Goal: Download file/media: Download file/media

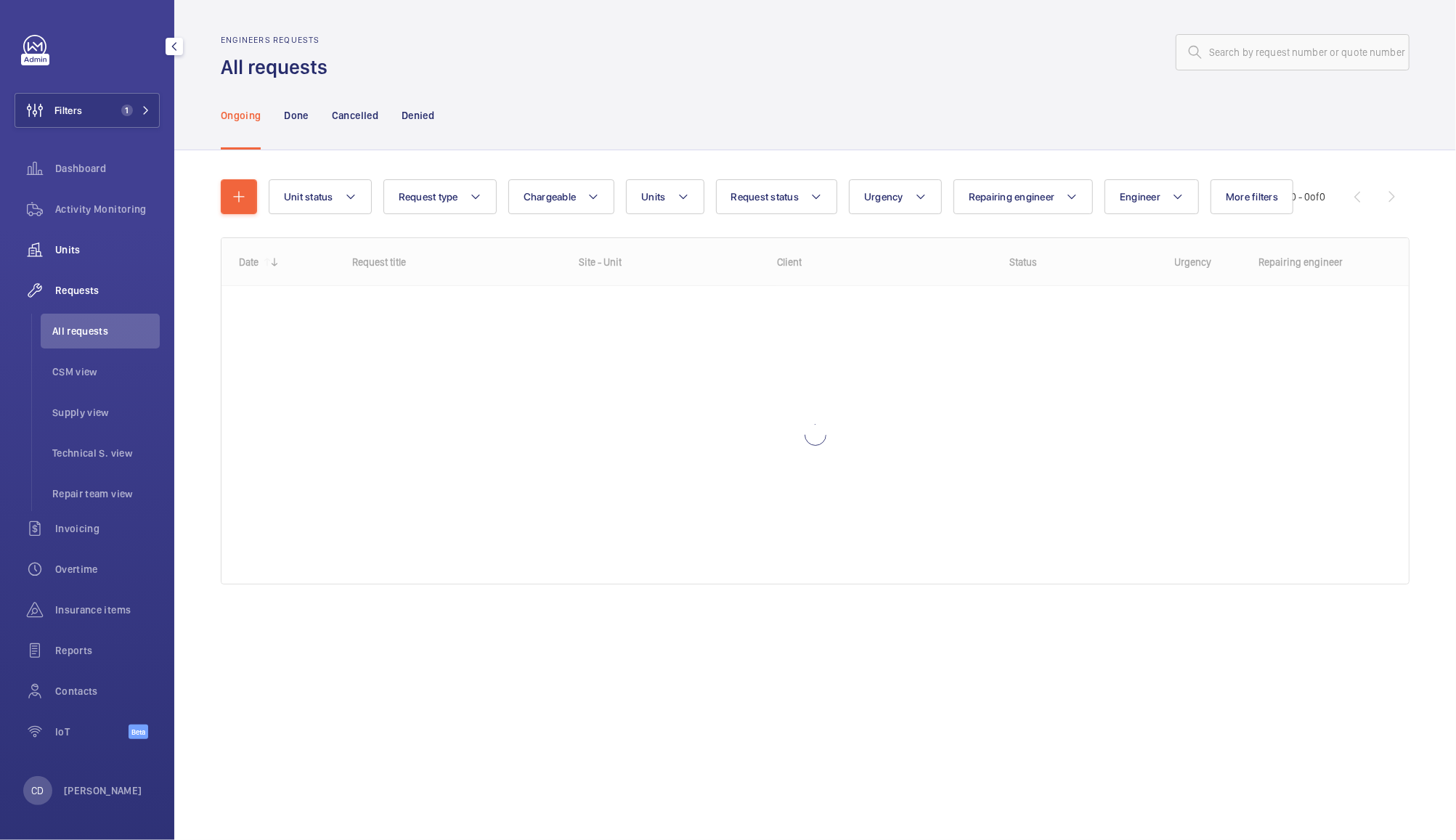
click at [71, 246] on span "Units" at bounding box center [107, 250] width 105 height 15
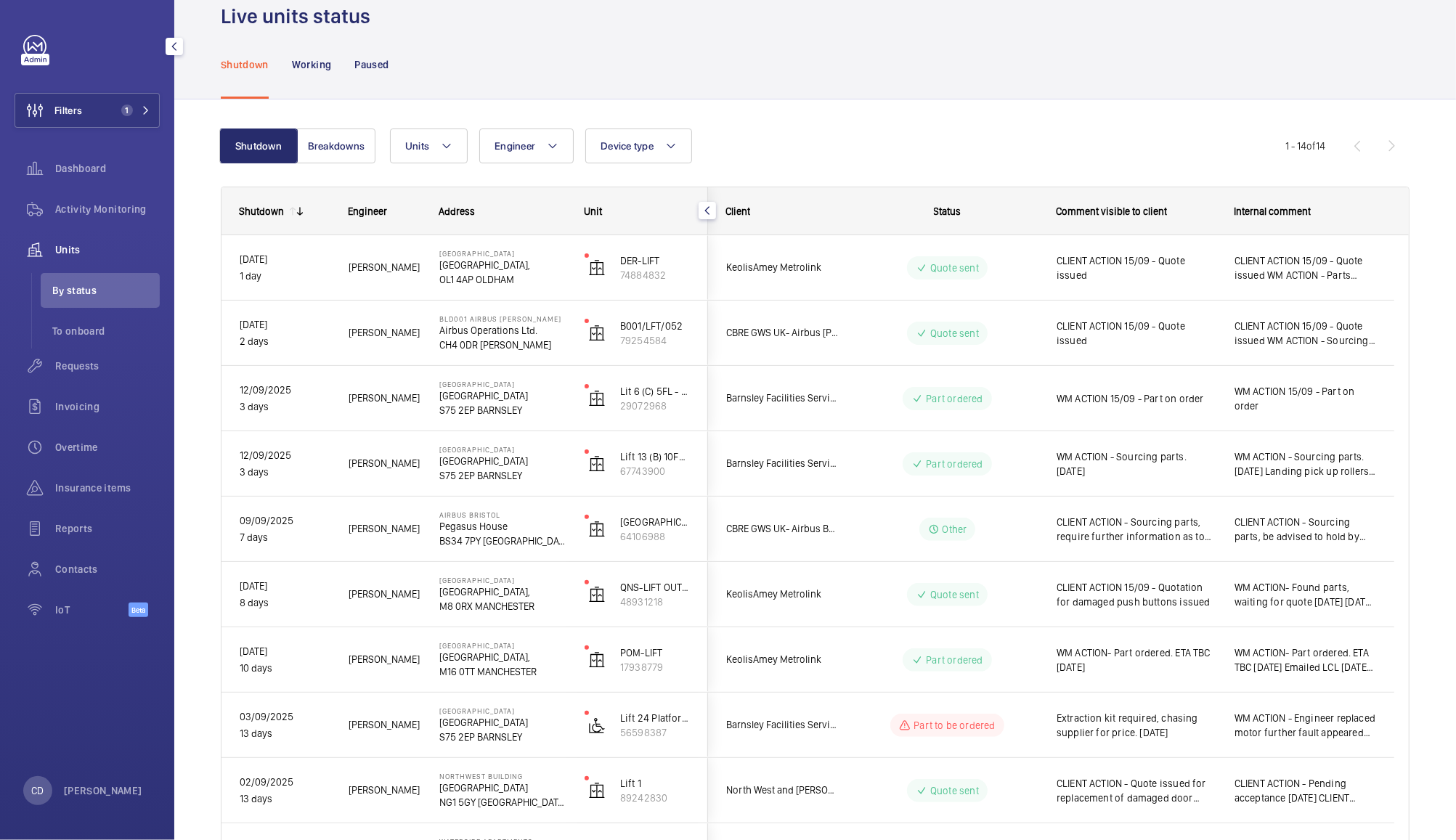
scroll to position [29, 0]
click at [42, 369] on wm-front-icon-button at bounding box center [35, 365] width 41 height 35
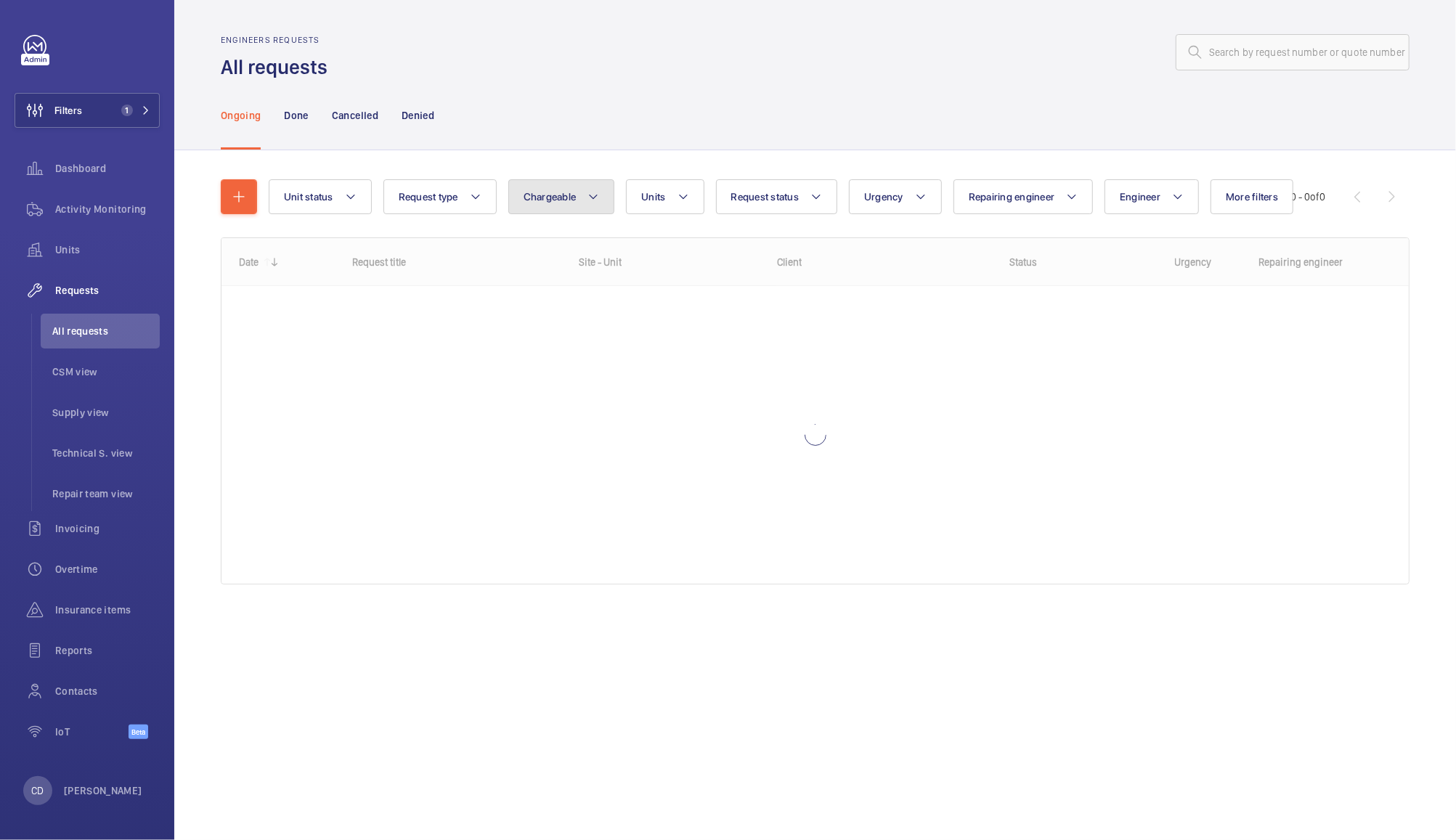
click at [570, 199] on button "Chargeable" at bounding box center [561, 196] width 106 height 35
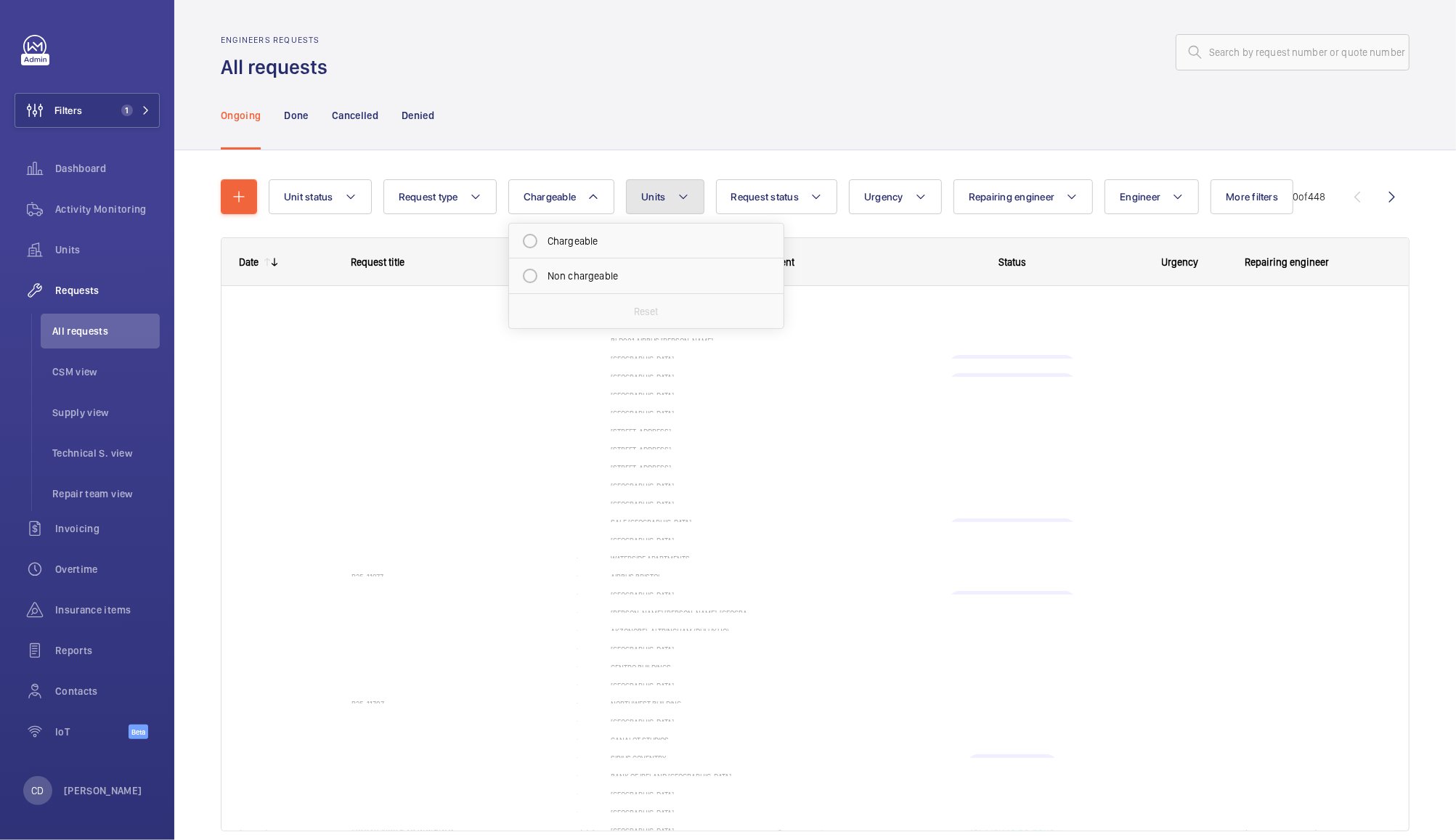
click at [647, 191] on span "Units" at bounding box center [653, 197] width 24 height 12
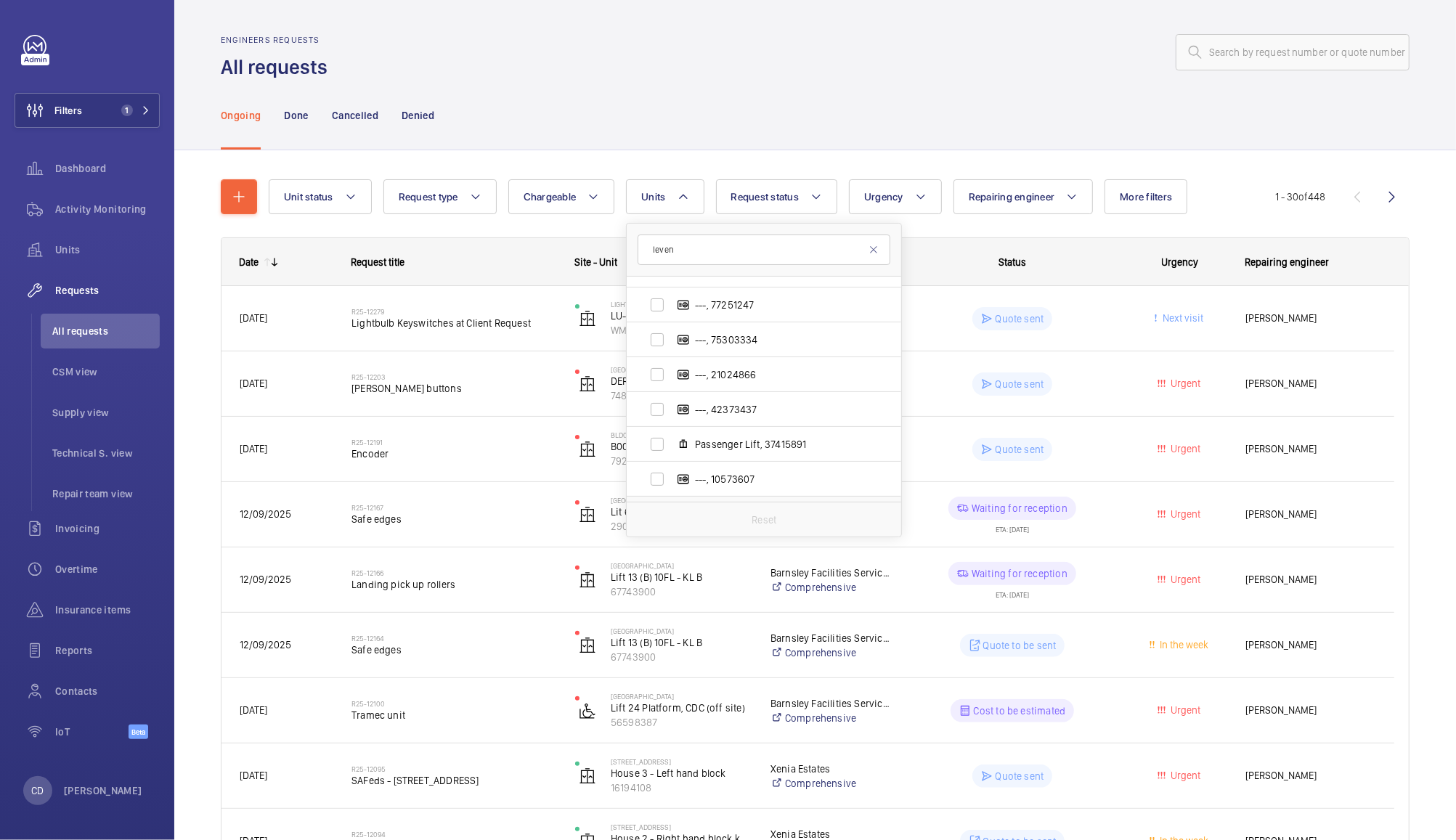
scroll to position [162, 0]
type input "leven"
click at [784, 446] on span "Passenger Lift, 37415891" at bounding box center [779, 446] width 168 height 15
click at [672, 446] on input "Passenger Lift, 37415891" at bounding box center [657, 446] width 29 height 29
checkbox input "true"
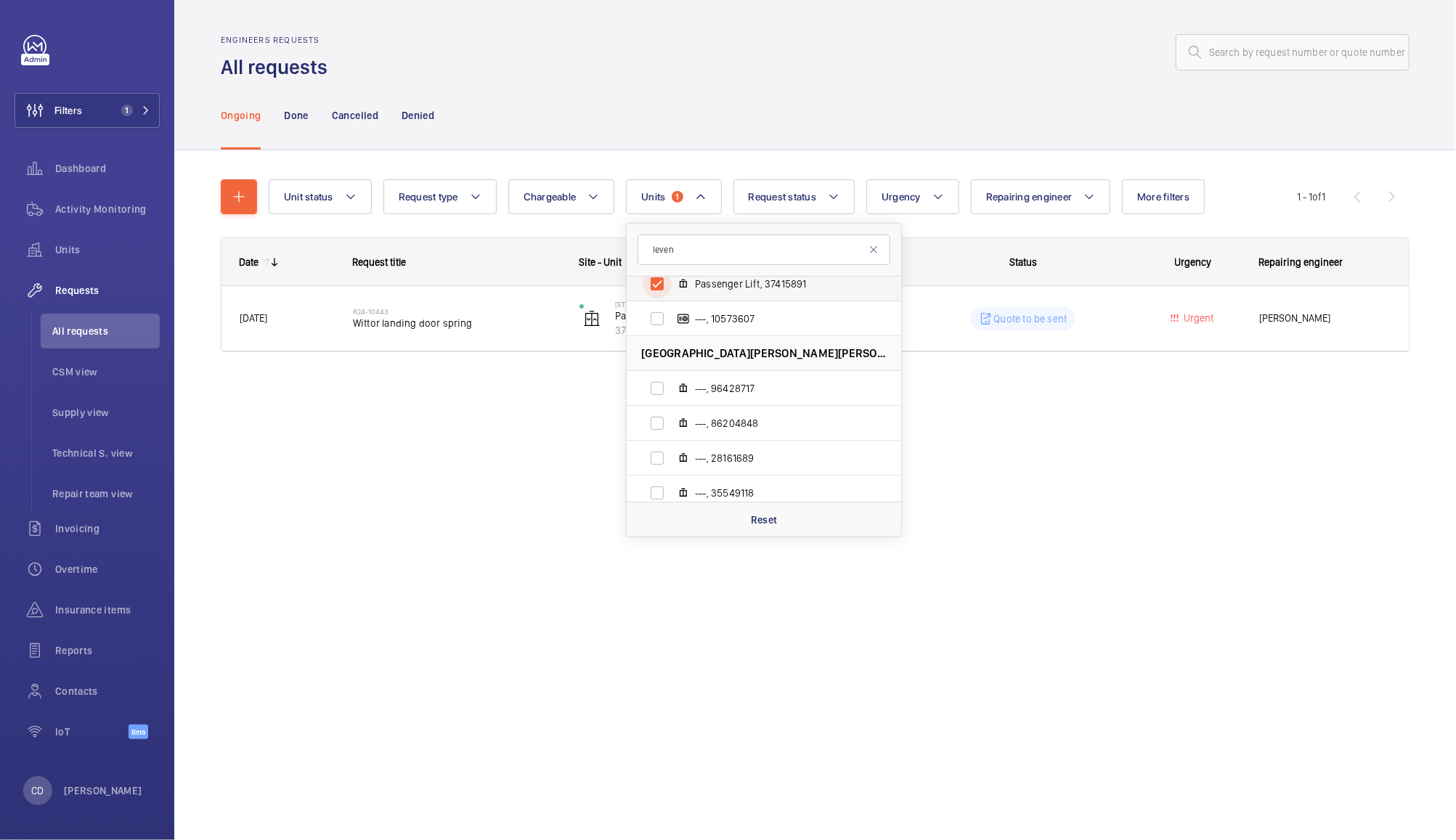
scroll to position [314, 0]
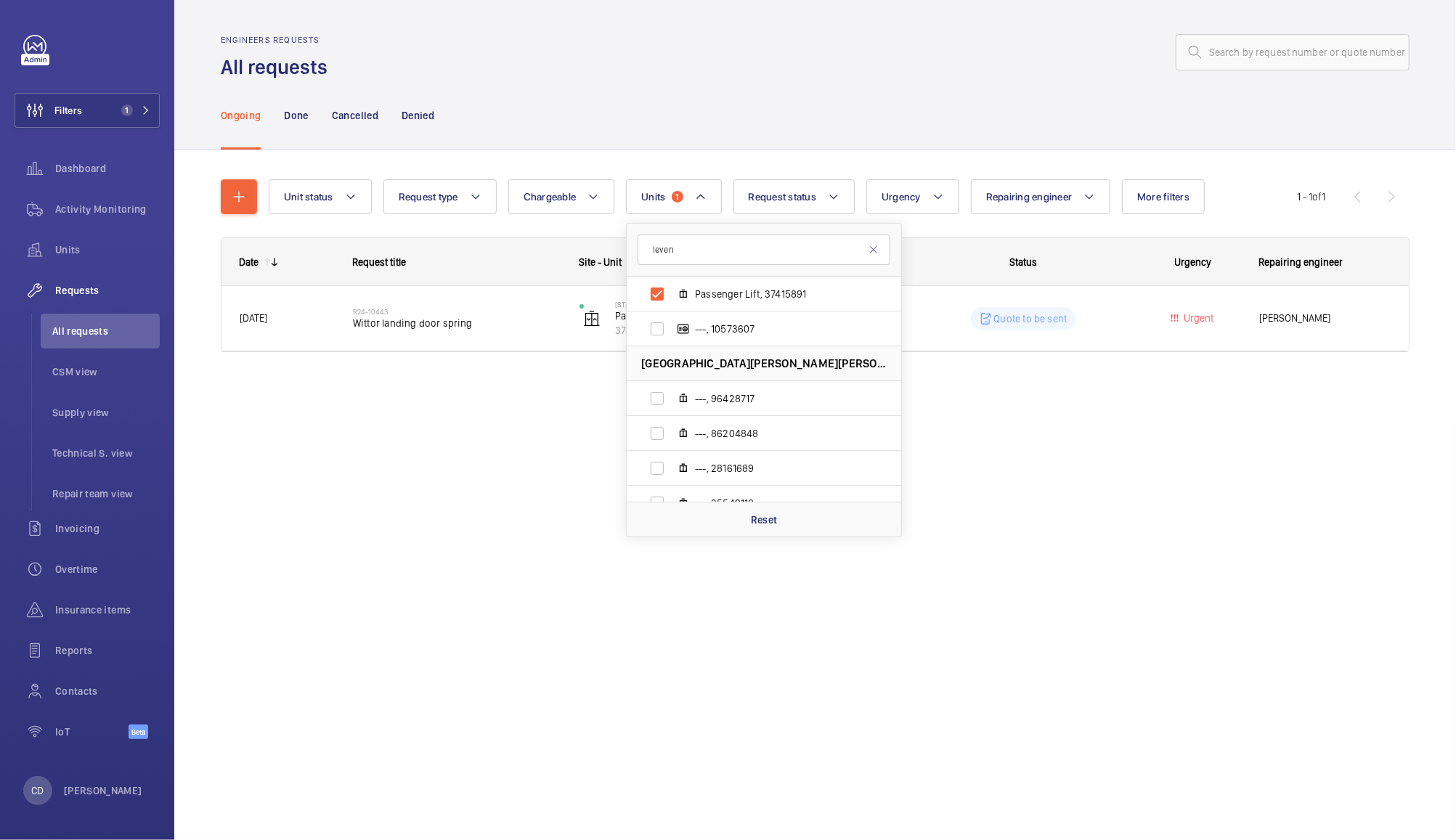
click at [905, 47] on div at bounding box center [873, 52] width 1074 height 35
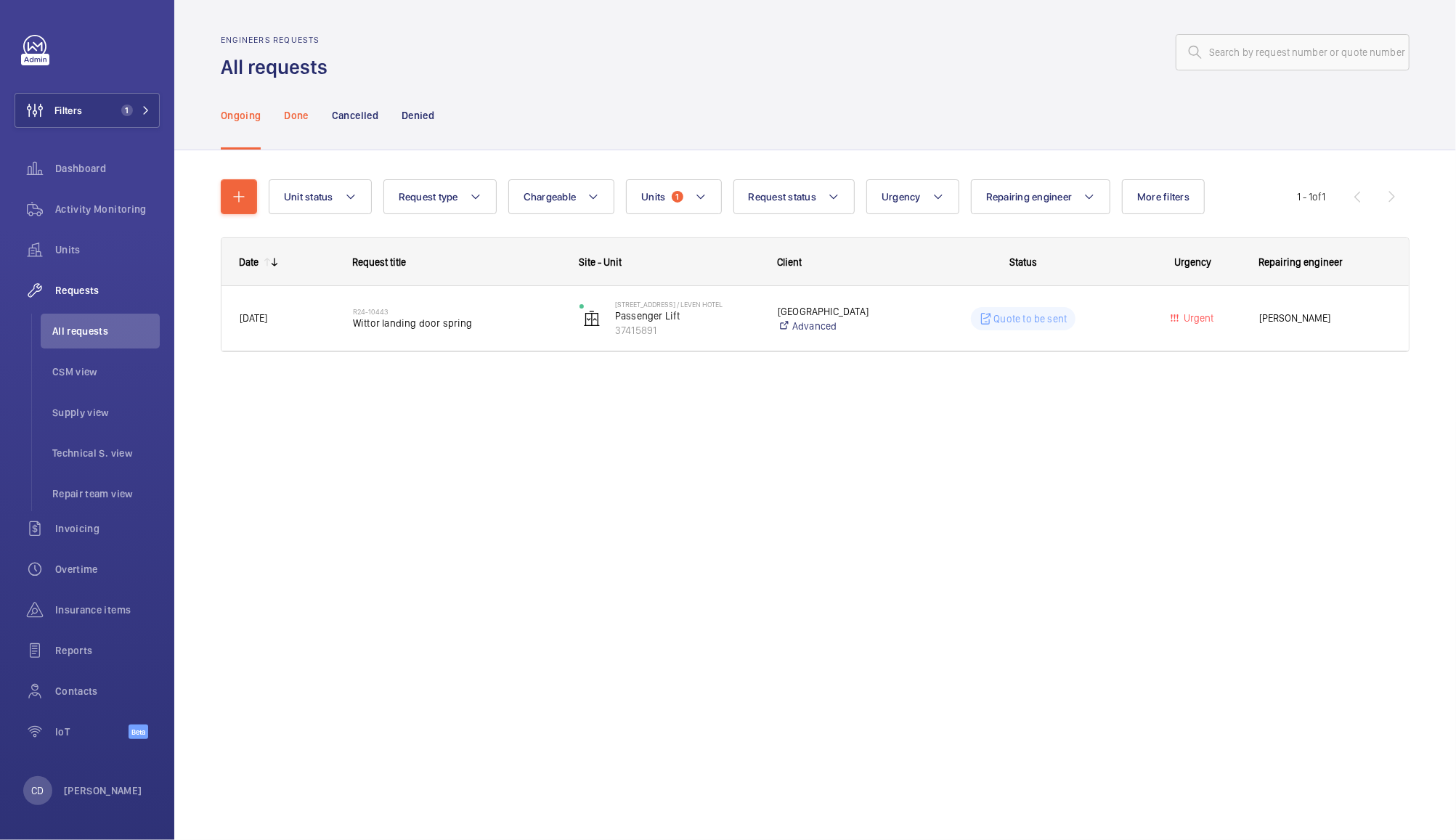
click at [291, 110] on p "Done" at bounding box center [296, 115] width 24 height 15
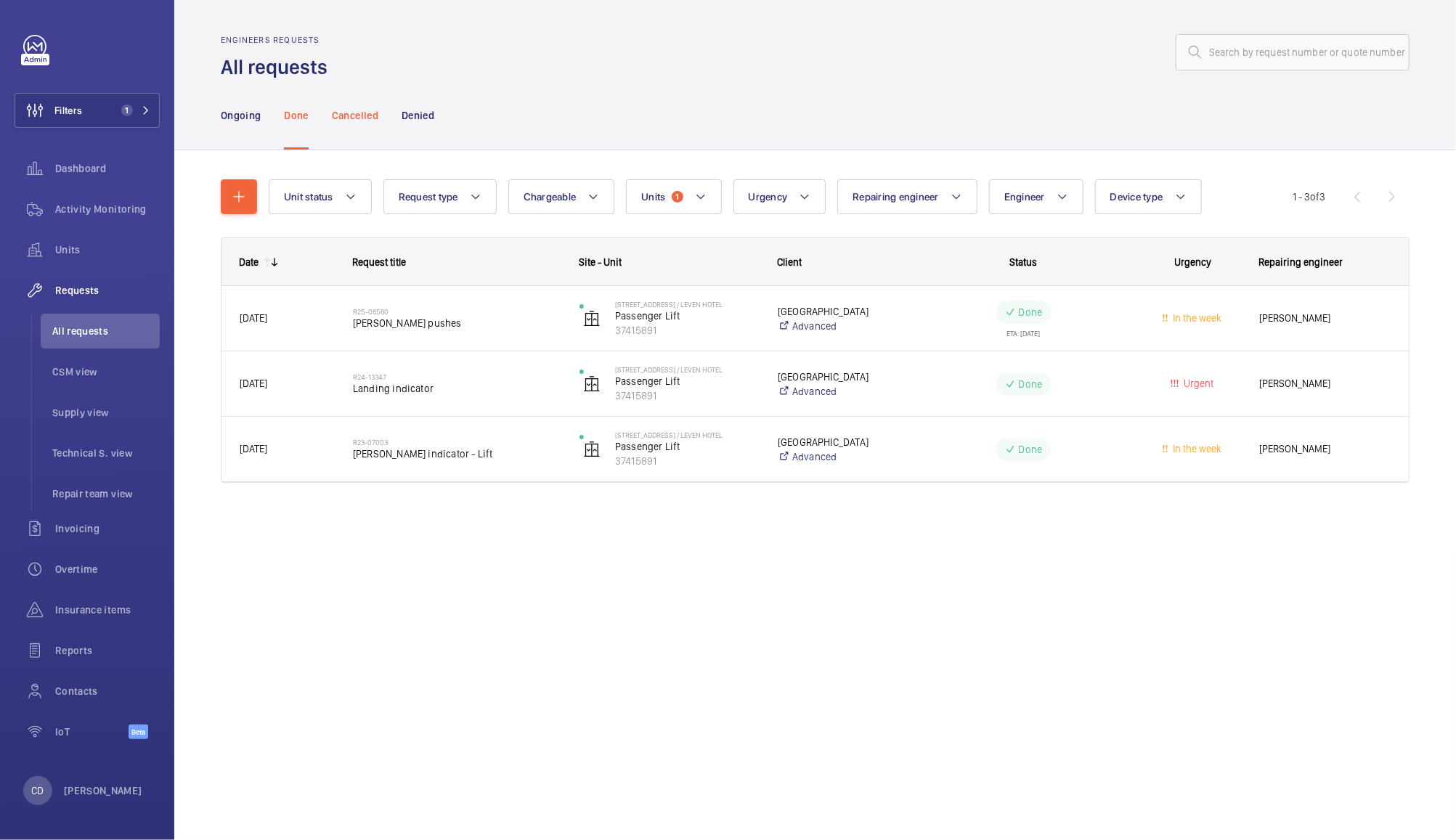
click at [351, 112] on p "Cancelled" at bounding box center [355, 115] width 46 height 15
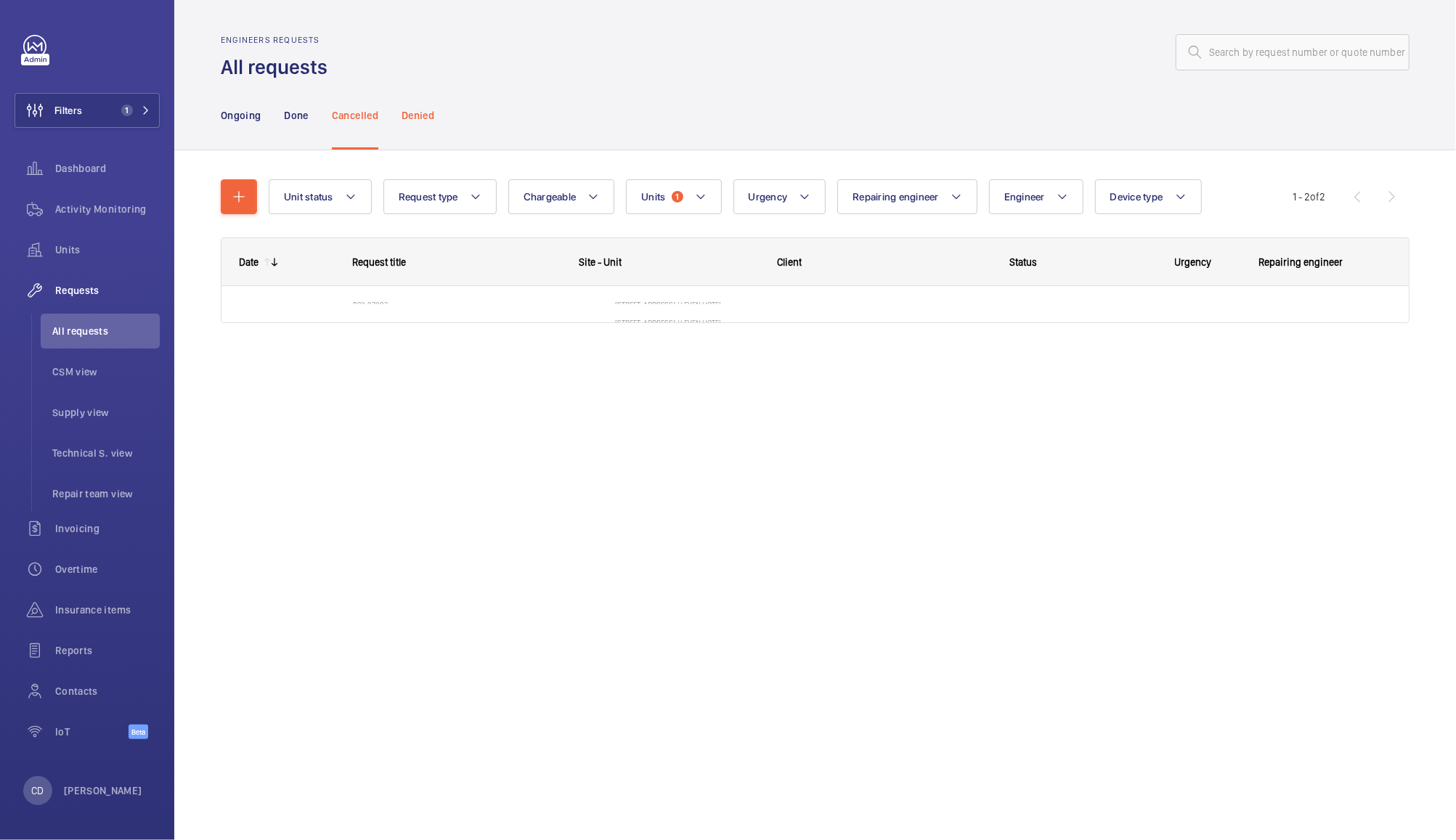
click at [434, 97] on div "Denied" at bounding box center [418, 115] width 33 height 69
click at [376, 116] on p "Cancelled" at bounding box center [355, 115] width 46 height 15
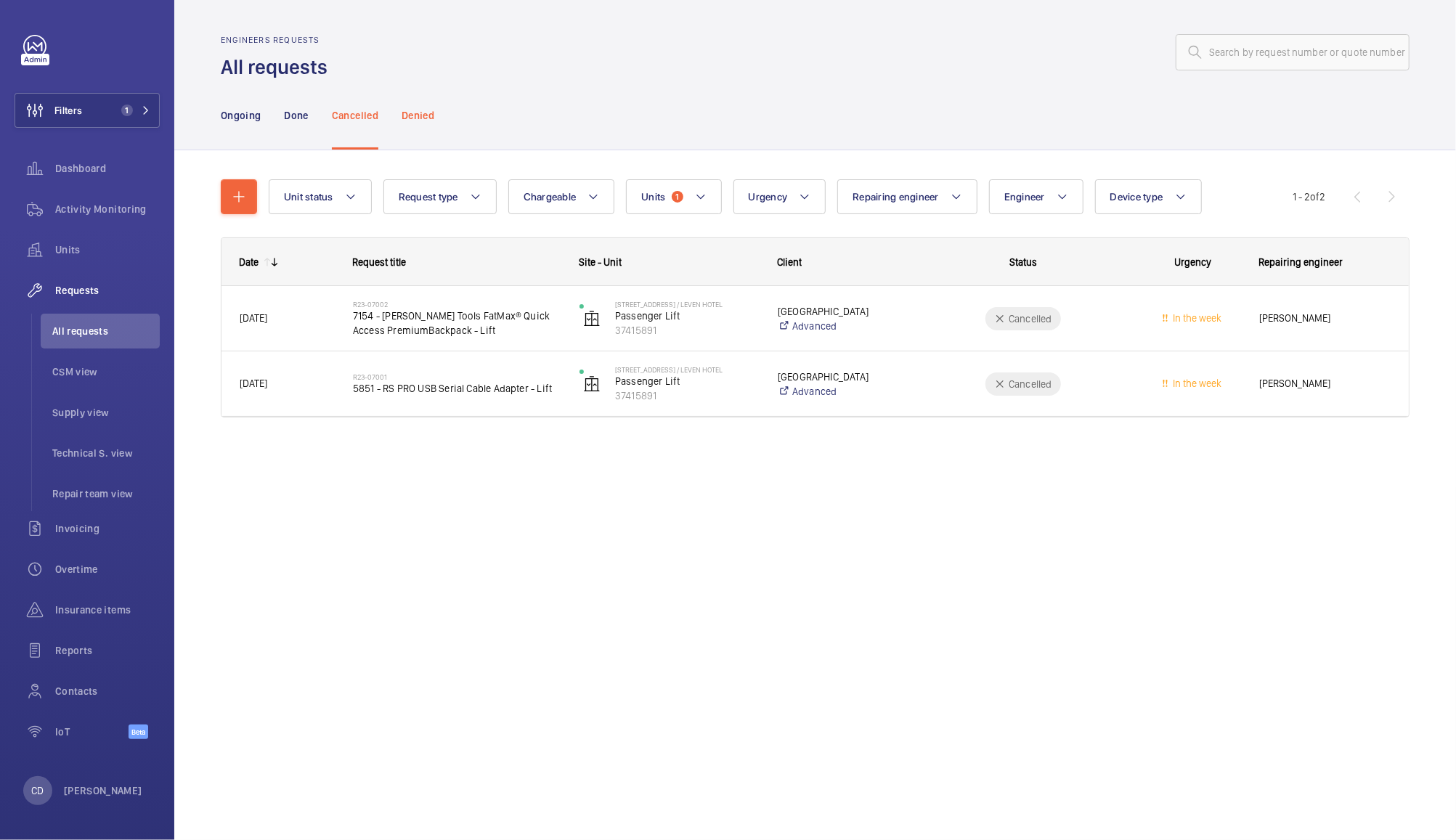
click at [410, 112] on p "Denied" at bounding box center [418, 115] width 33 height 15
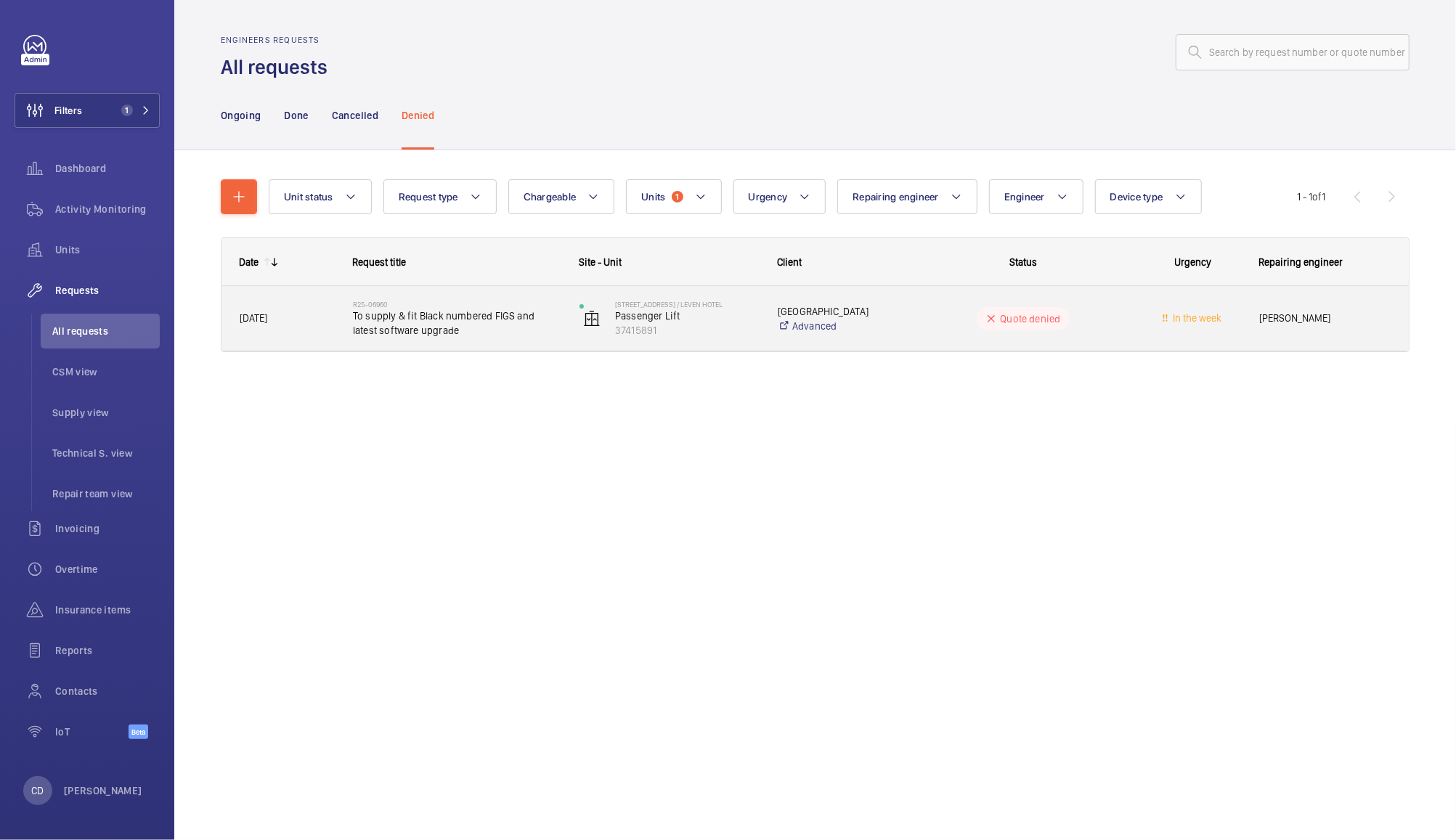
click at [461, 318] on span "To supply & fit Black numbered FIGS and latest software upgrade" at bounding box center [456, 323] width 208 height 29
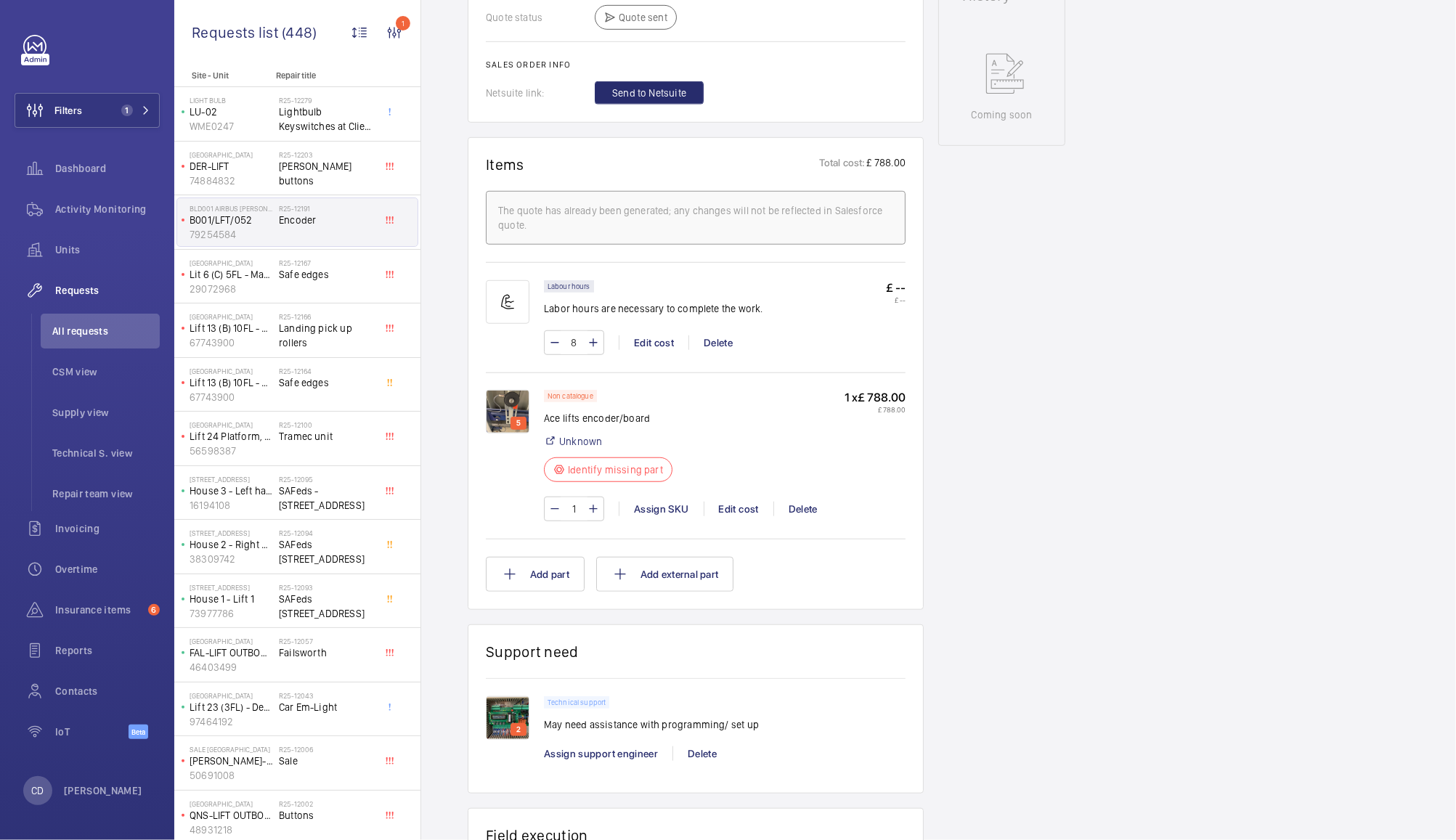
scroll to position [742, 0]
click at [509, 402] on img at bounding box center [507, 411] width 44 height 44
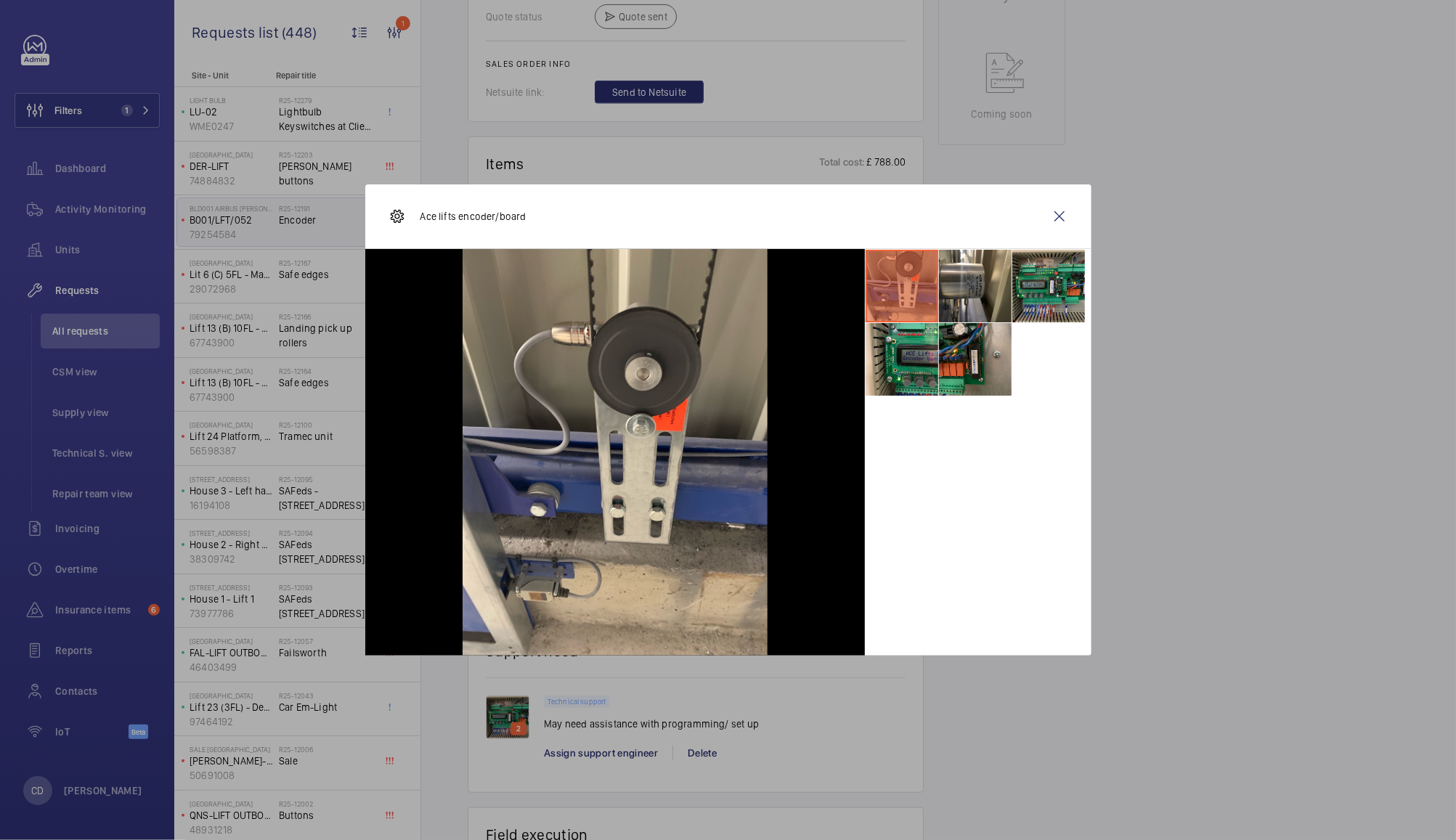
click at [980, 360] on li at bounding box center [975, 359] width 73 height 73
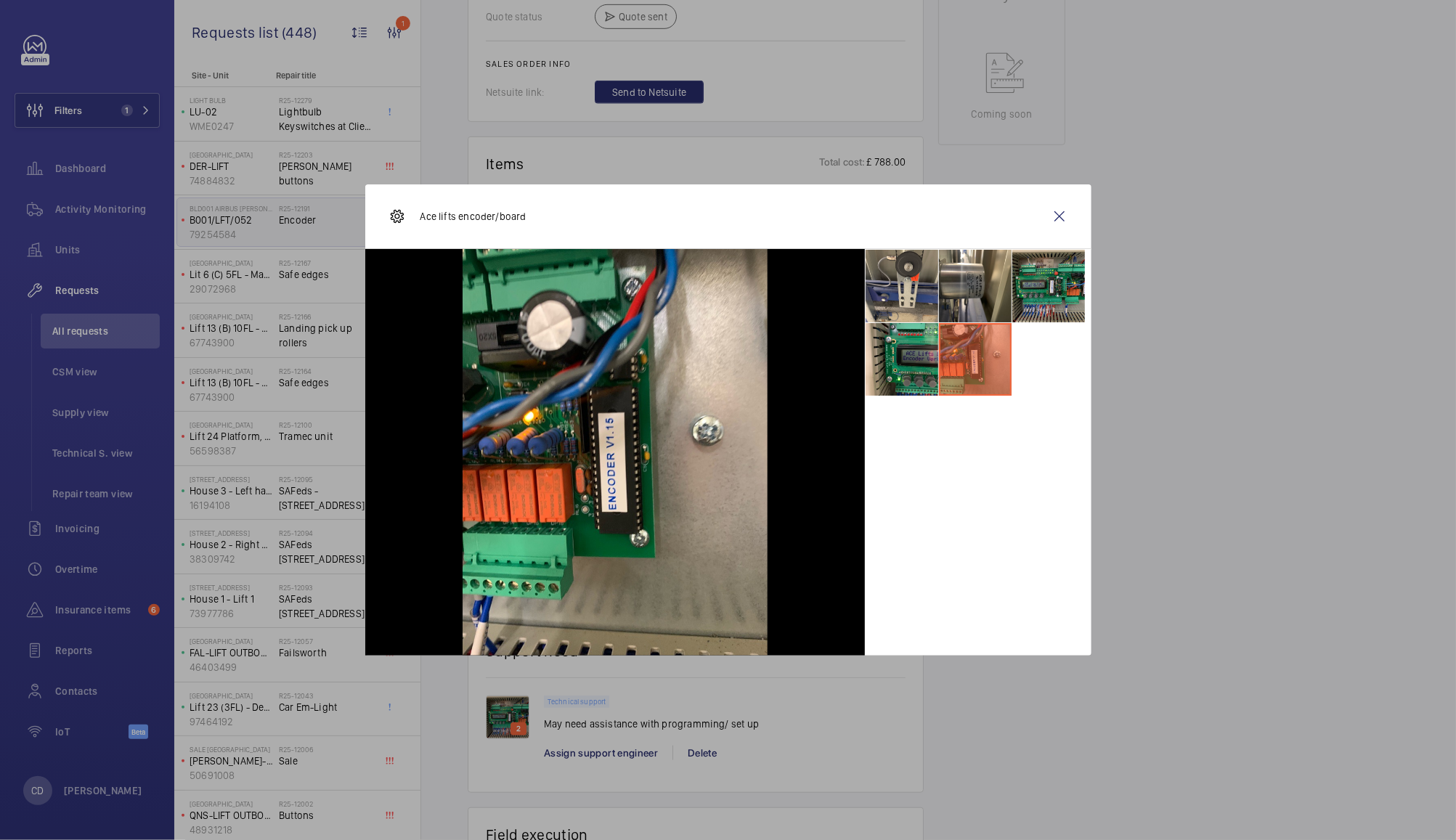
click at [1251, 190] on div at bounding box center [728, 420] width 1456 height 840
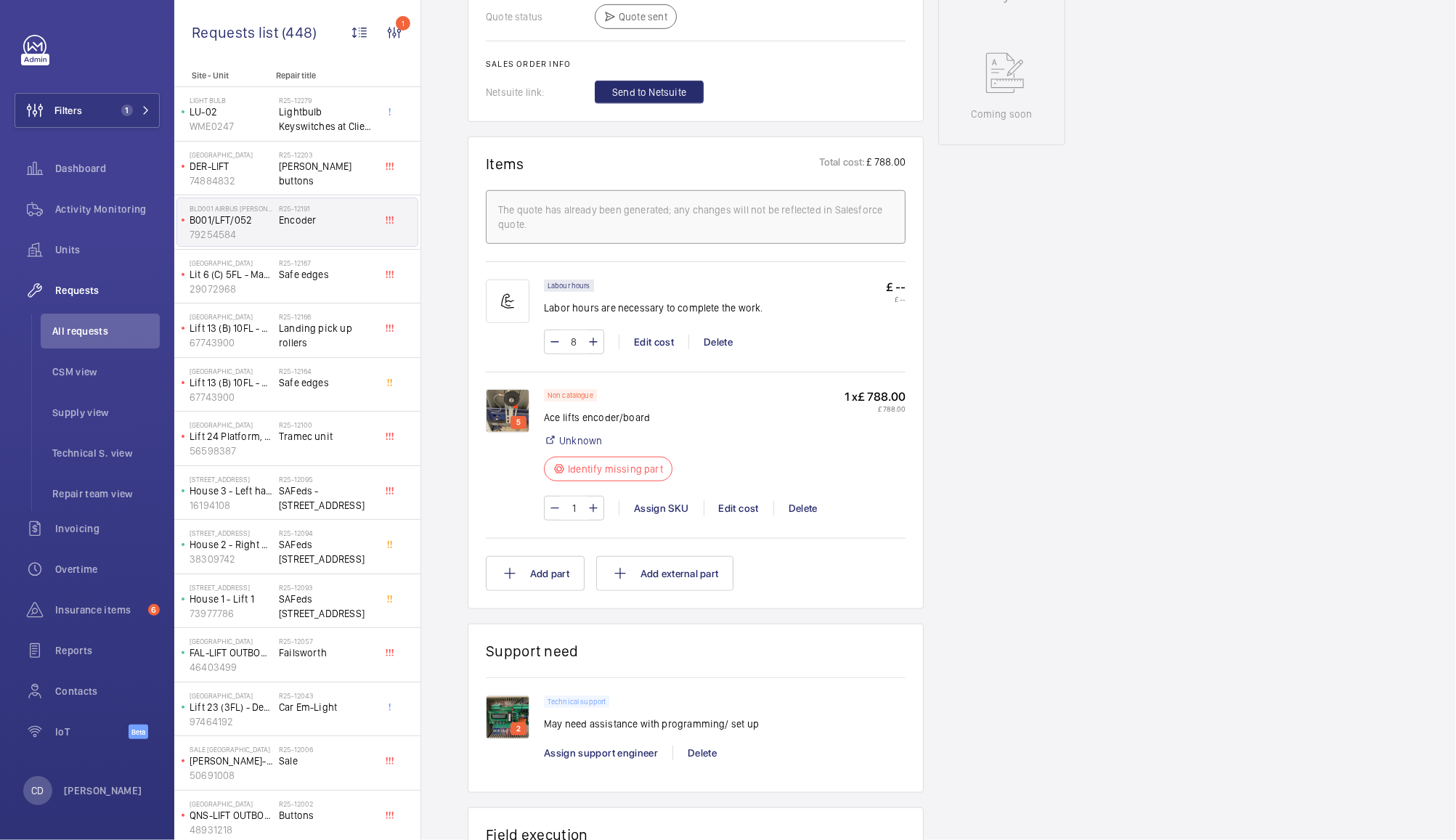
click at [498, 414] on img at bounding box center [507, 411] width 44 height 44
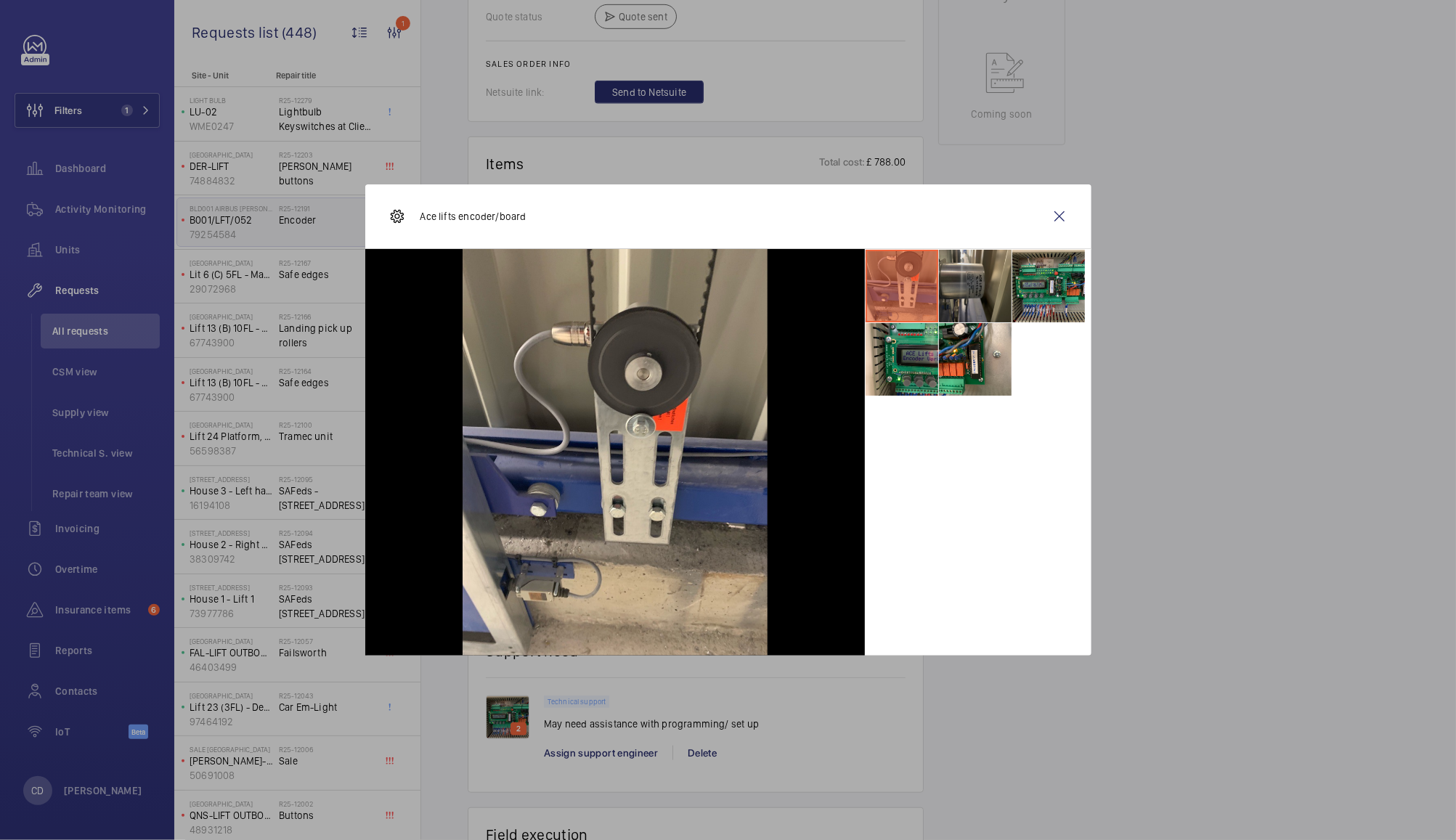
click at [973, 289] on li at bounding box center [975, 286] width 73 height 73
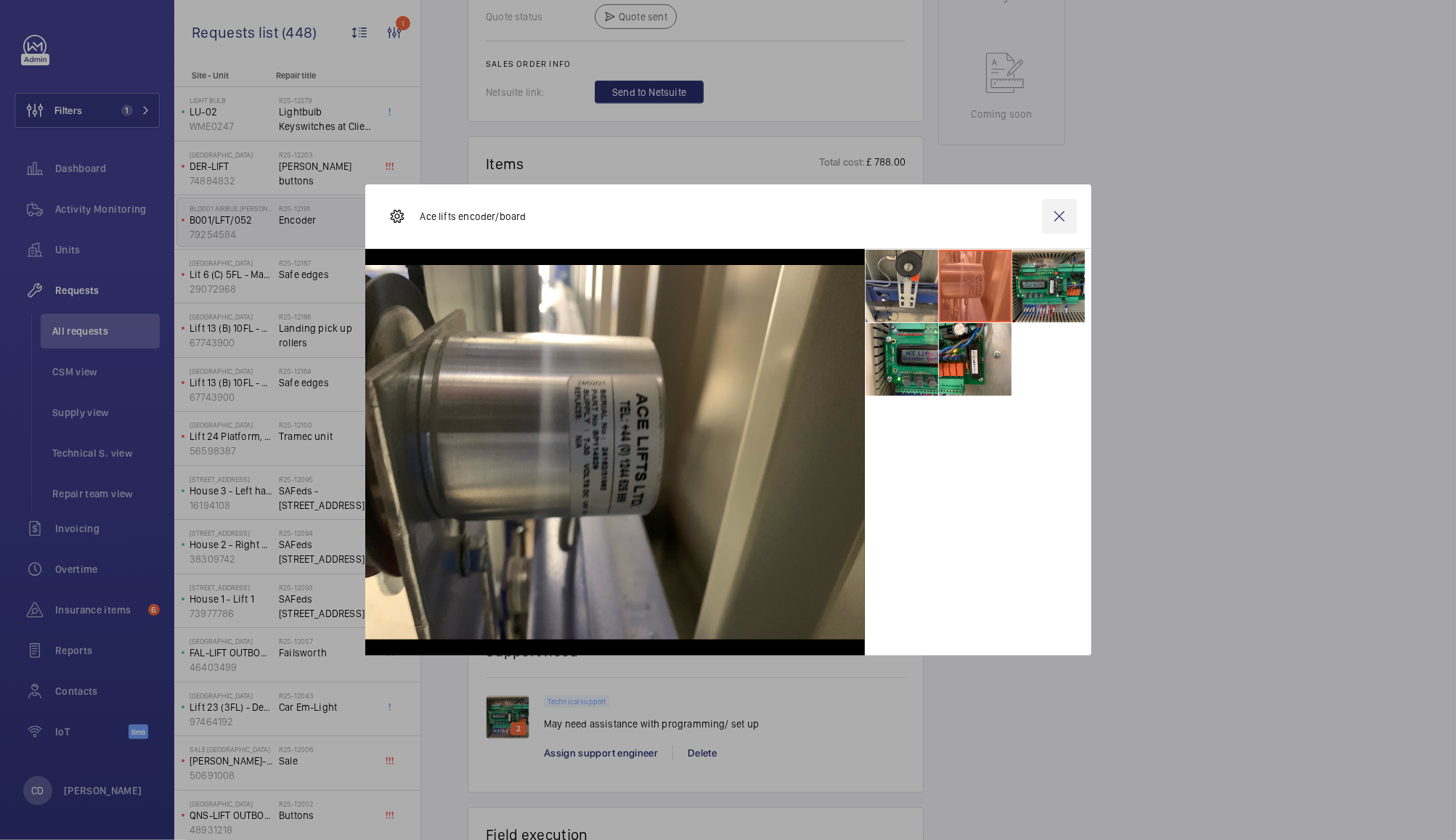
click at [1056, 217] on wm-front-icon-button at bounding box center [1059, 216] width 35 height 35
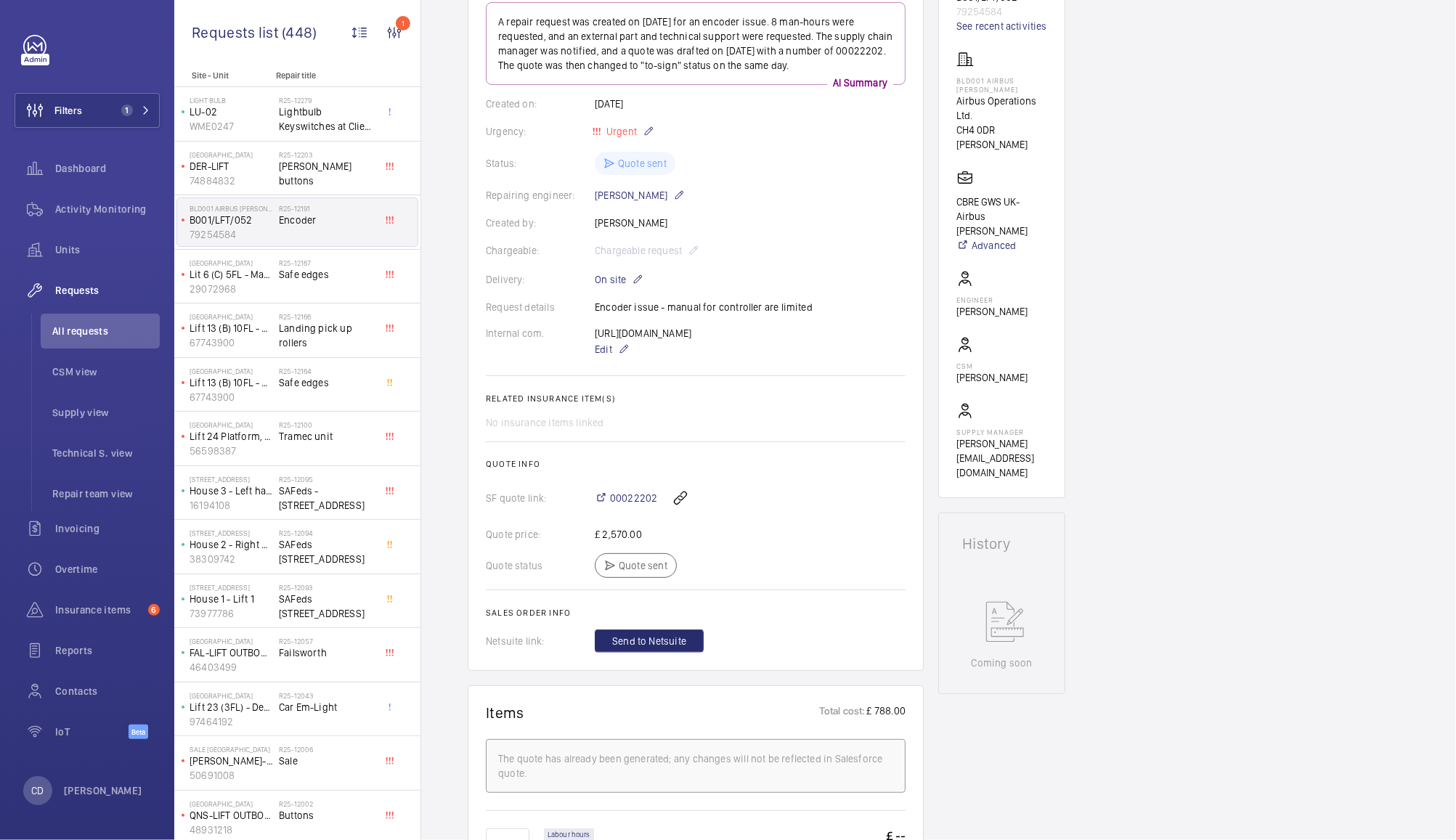
scroll to position [0, 0]
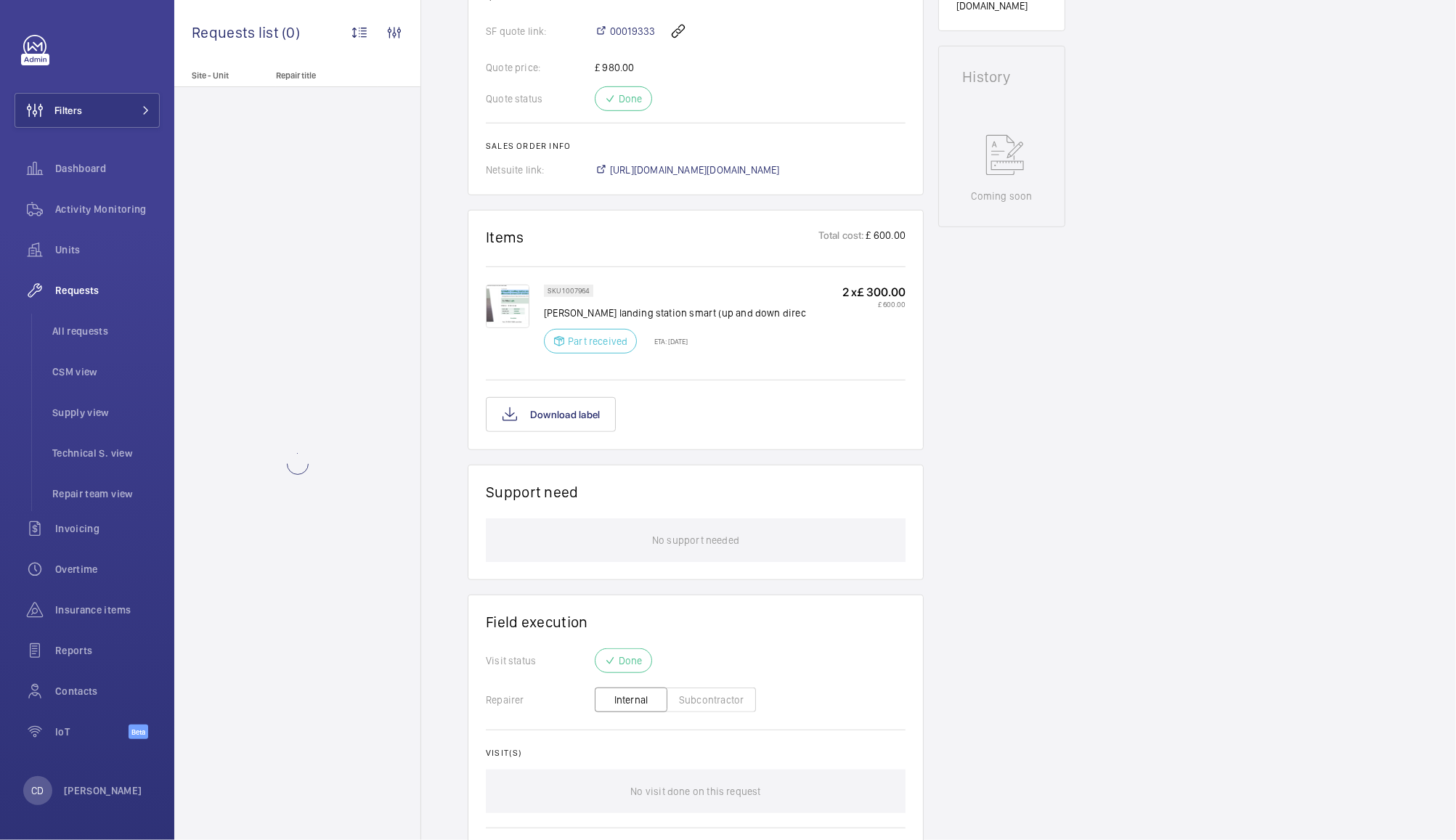
scroll to position [685, 0]
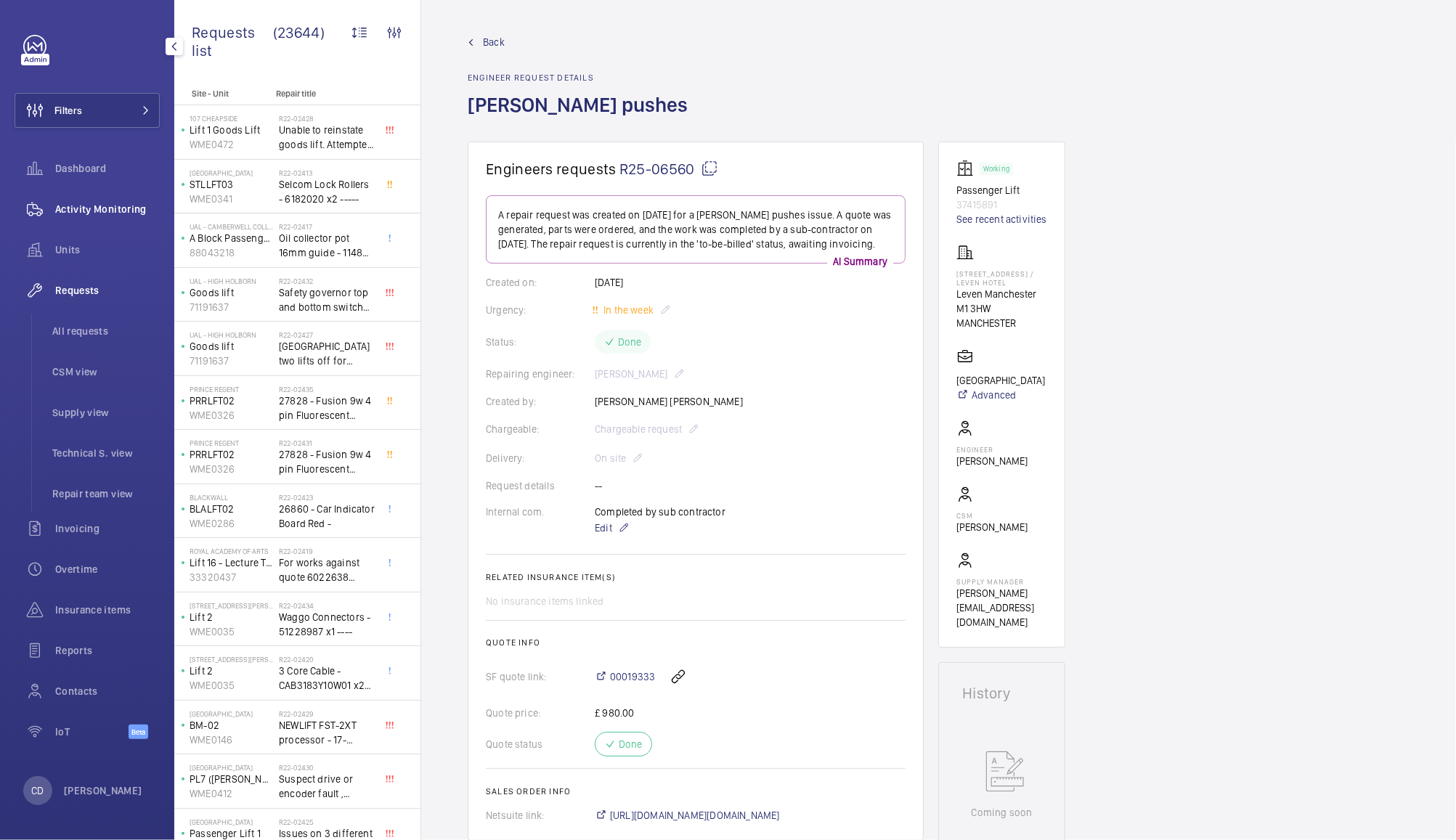
click at [58, 208] on span "Activity Monitoring" at bounding box center [107, 209] width 105 height 15
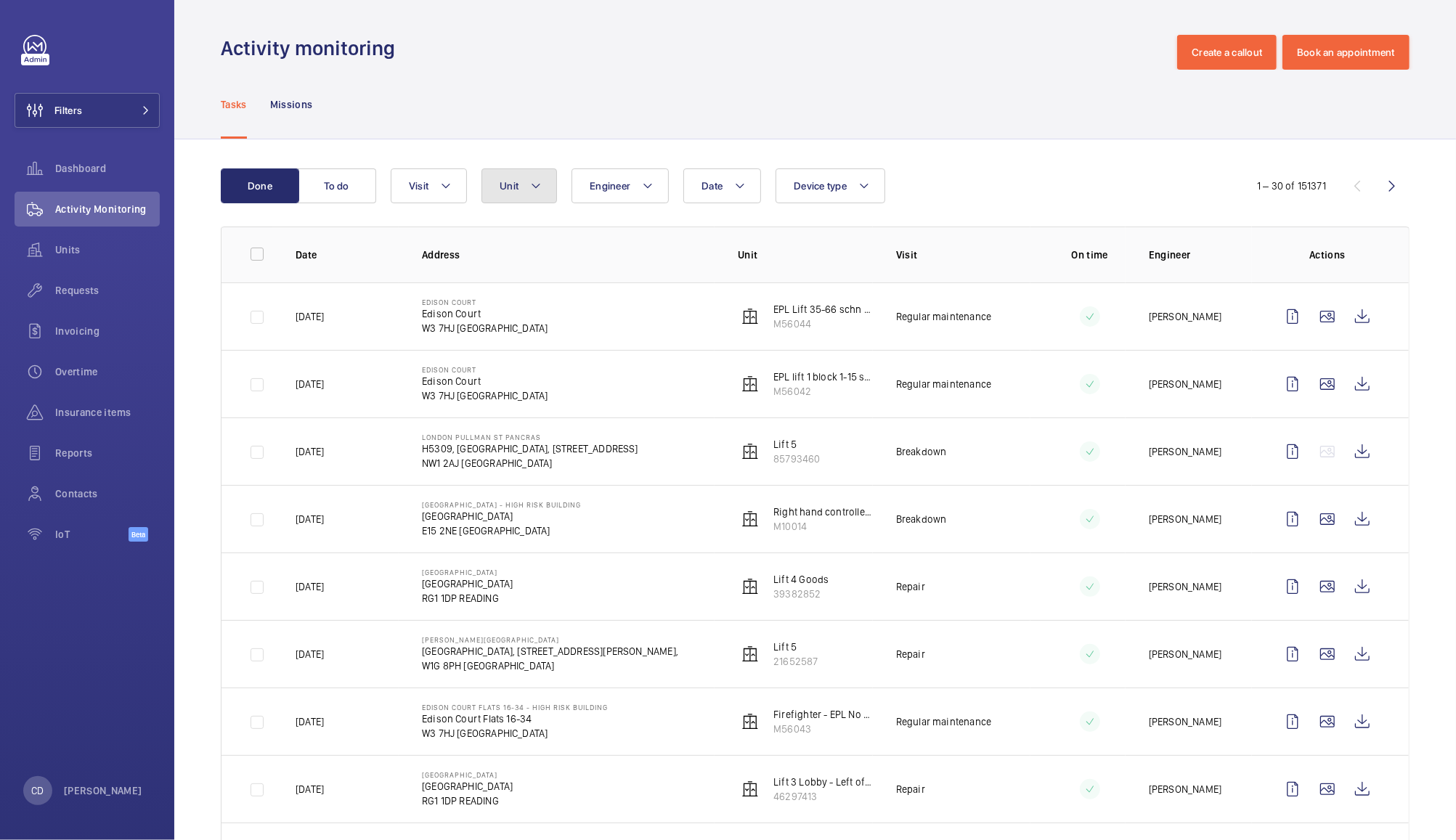
click at [525, 189] on button "Unit" at bounding box center [519, 185] width 76 height 35
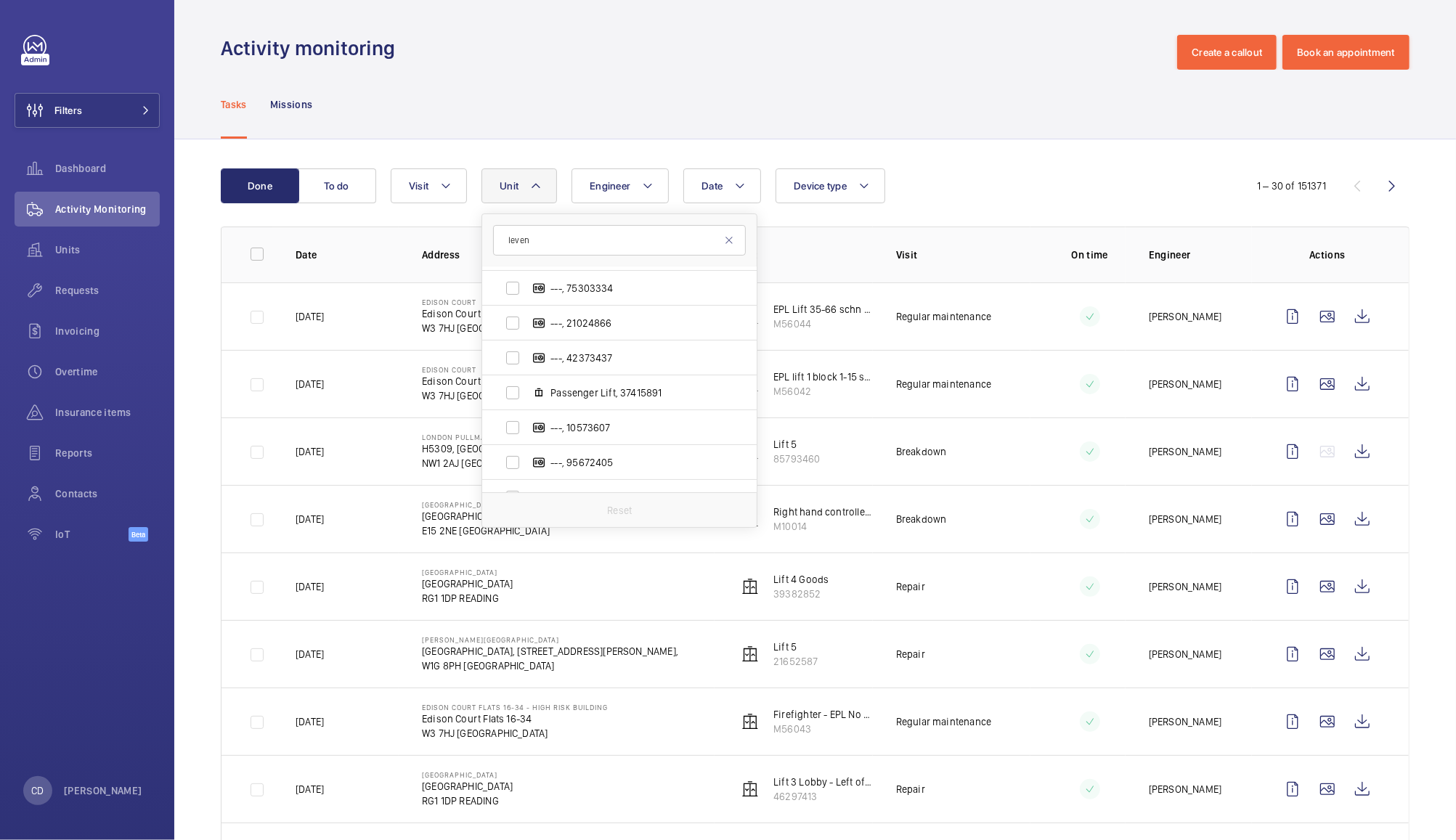
scroll to position [202, 0]
type input "leven"
click at [562, 400] on span "Passenger Lift, 37415891" at bounding box center [635, 397] width 168 height 15
click at [527, 400] on input "Passenger Lift, 37415891" at bounding box center [513, 396] width 29 height 29
checkbox input "true"
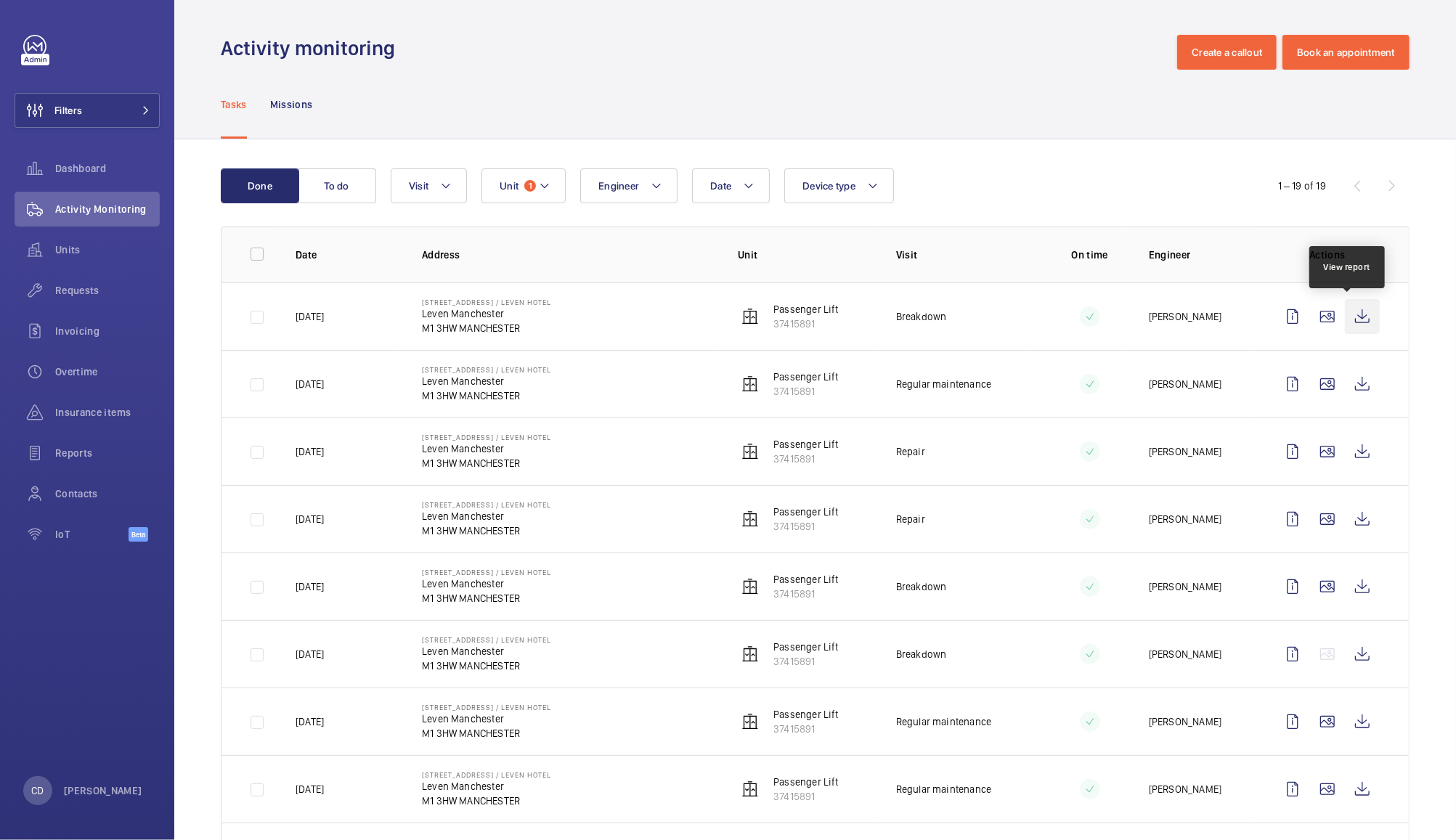
click at [1350, 319] on wm-front-icon-button at bounding box center [1362, 316] width 35 height 35
